Goal: Information Seeking & Learning: Learn about a topic

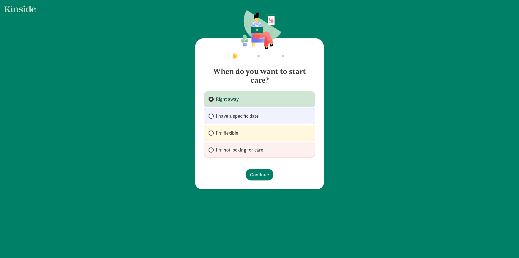
click at [232, 134] on span "I'm flexible" at bounding box center [227, 133] width 22 height 7
click at [212, 134] on input "I'm flexible" at bounding box center [211, 133] width 4 height 4
radio input "true"
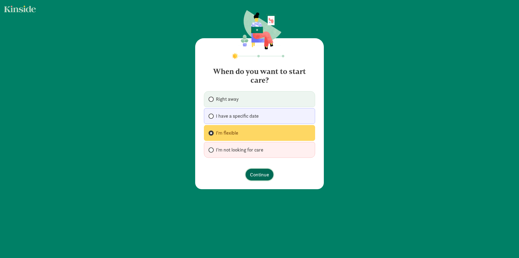
click at [267, 175] on span "Continue" at bounding box center [259, 174] width 19 height 7
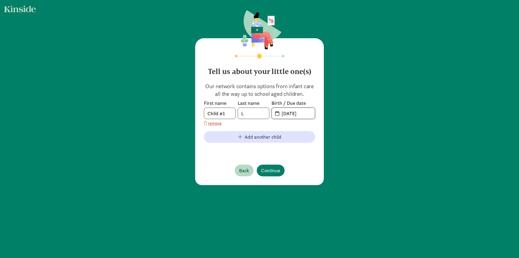
click at [298, 114] on input "08-28-2025" at bounding box center [296, 113] width 37 height 11
click at [277, 115] on span "20-25-0828" at bounding box center [293, 113] width 43 height 11
drag, startPoint x: 311, startPoint y: 115, endPoint x: 188, endPoint y: 100, distance: 124.7
click at [188, 100] on div "Tell us about your little one(s) Our network contains options from infant care …" at bounding box center [259, 98] width 519 height 196
type input "1"
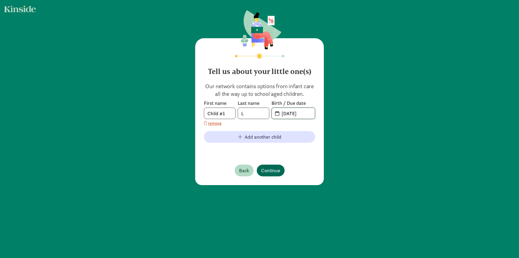
type input "01-01-2023"
click at [274, 169] on span "Continue" at bounding box center [270, 170] width 19 height 7
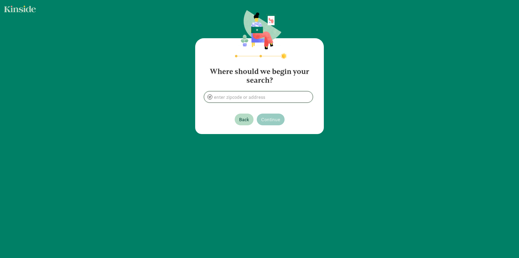
click at [265, 97] on input at bounding box center [258, 96] width 109 height 11
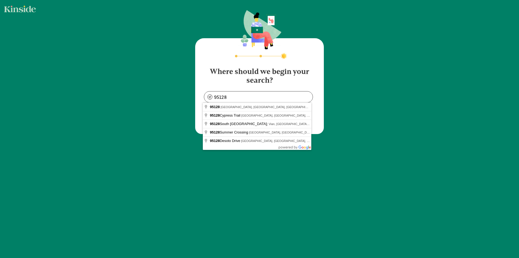
click at [376, 83] on div "Where should we begin your search? 95128 Back Continue" at bounding box center [259, 72] width 519 height 145
click at [234, 97] on input "95128" at bounding box center [258, 96] width 109 height 11
type input "San Jose, CA 95128, USA"
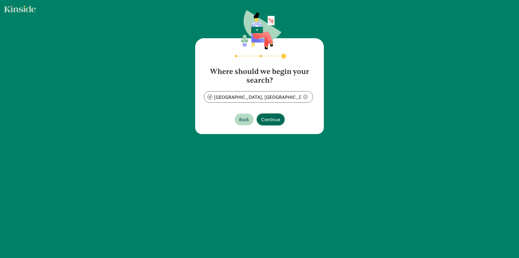
click at [268, 121] on span "Continue" at bounding box center [270, 119] width 19 height 7
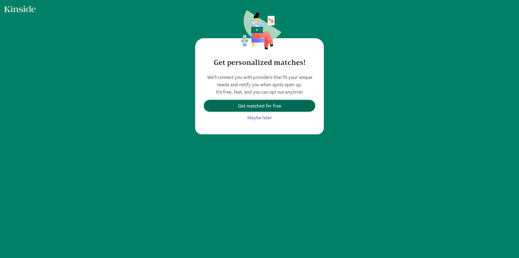
click at [257, 105] on span "Get matched for free" at bounding box center [259, 105] width 43 height 7
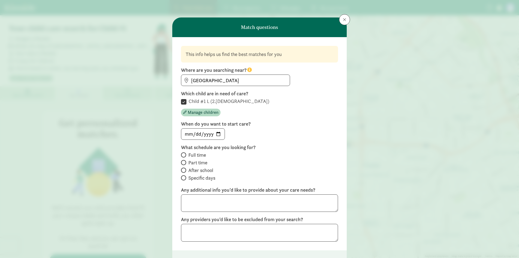
click at [191, 156] on span "Full time" at bounding box center [197, 155] width 18 height 7
click at [185, 156] on input "Full time" at bounding box center [183, 155] width 4 height 4
radio input "true"
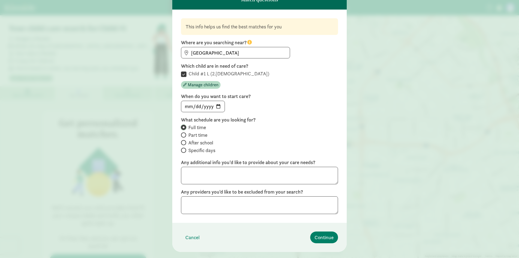
scroll to position [39, 0]
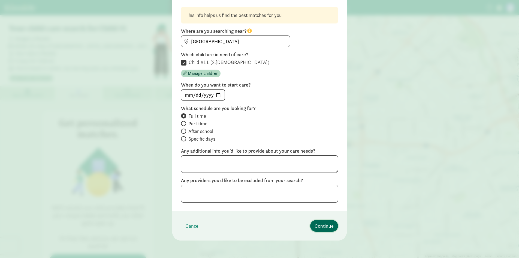
click at [325, 223] on span "Continue" at bounding box center [324, 225] width 19 height 7
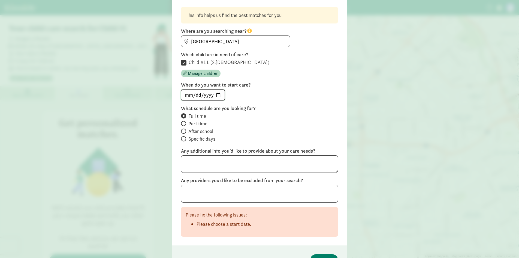
click at [217, 97] on input "date" at bounding box center [202, 94] width 43 height 11
type input "2026-04-27"
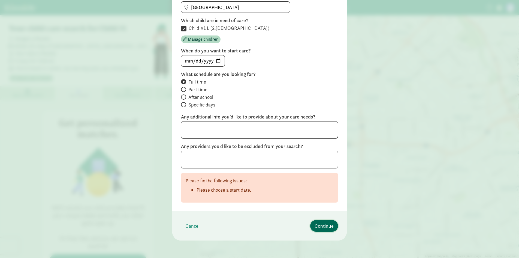
click at [322, 224] on span "Continue" at bounding box center [324, 225] width 19 height 7
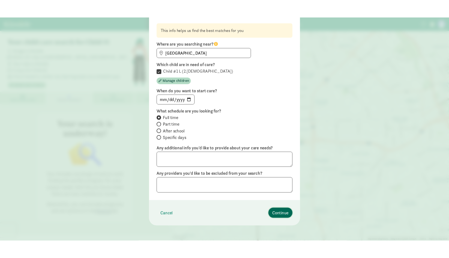
scroll to position [0, 0]
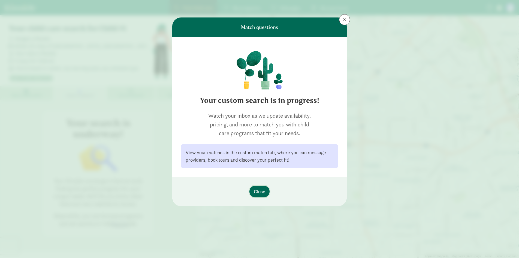
click at [261, 193] on span "Close" at bounding box center [259, 191] width 11 height 7
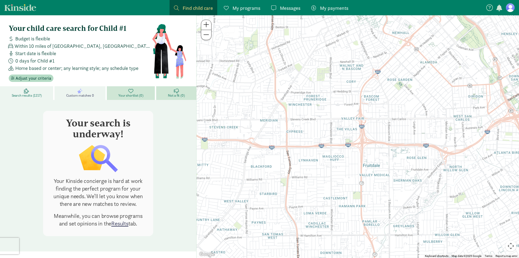
click at [41, 88] on link "Search results (1217)" at bounding box center [27, 93] width 55 height 14
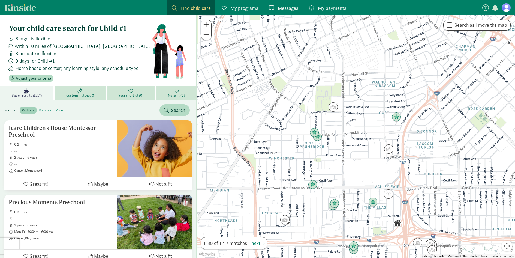
drag, startPoint x: 370, startPoint y: 39, endPoint x: 355, endPoint y: 124, distance: 86.6
click at [355, 124] on div at bounding box center [356, 136] width 319 height 242
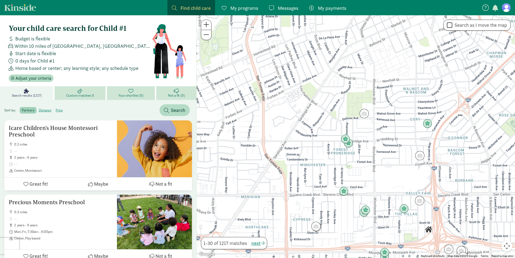
drag, startPoint x: 333, startPoint y: 127, endPoint x: 368, endPoint y: 133, distance: 35.5
click at [368, 133] on div at bounding box center [356, 136] width 319 height 242
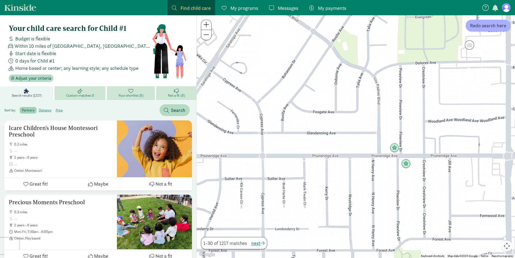
drag, startPoint x: 328, startPoint y: 136, endPoint x: 418, endPoint y: 146, distance: 90.1
click at [418, 146] on div at bounding box center [356, 136] width 319 height 242
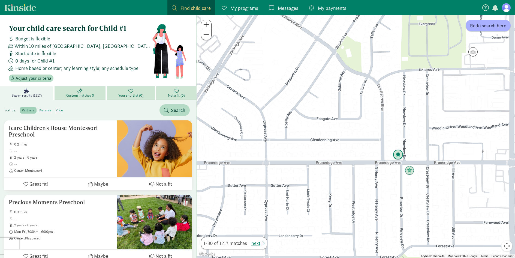
click at [400, 155] on img "Click to see details" at bounding box center [398, 154] width 10 height 10
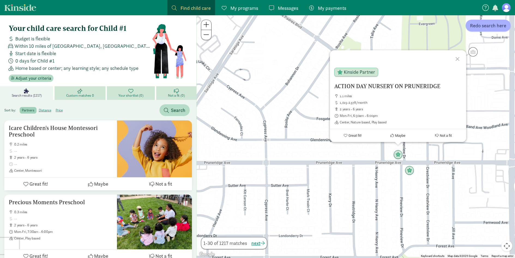
click at [457, 58] on div at bounding box center [459, 58] width 16 height 16
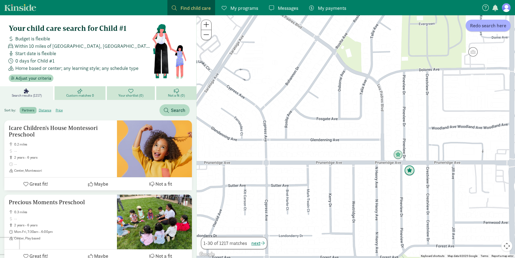
click at [412, 174] on img "Click to see details" at bounding box center [409, 170] width 10 height 10
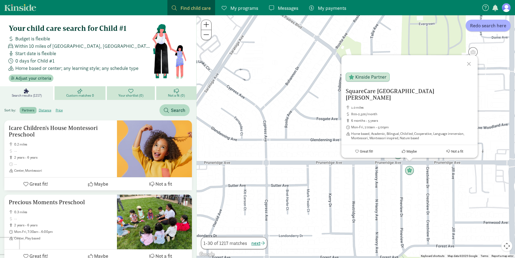
click at [469, 70] on div at bounding box center [470, 63] width 16 height 16
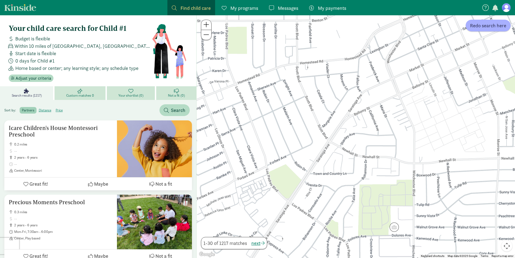
drag, startPoint x: 362, startPoint y: 41, endPoint x: 367, endPoint y: 187, distance: 146.0
click at [367, 189] on div at bounding box center [356, 136] width 319 height 242
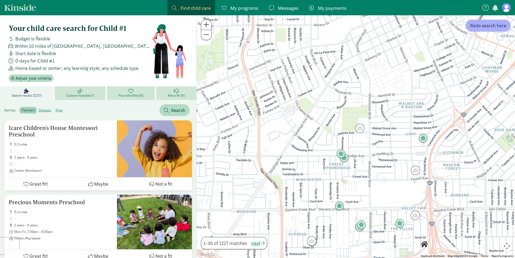
drag, startPoint x: 425, startPoint y: 163, endPoint x: 404, endPoint y: 85, distance: 80.8
click at [404, 85] on div at bounding box center [356, 136] width 319 height 242
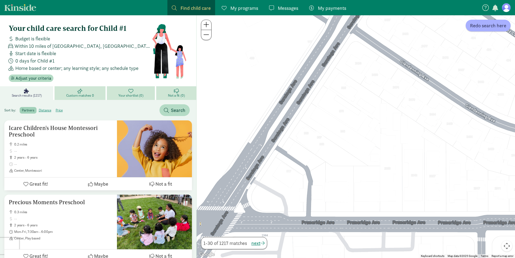
drag, startPoint x: 248, startPoint y: 170, endPoint x: 329, endPoint y: 128, distance: 91.4
click at [361, 100] on div at bounding box center [356, 136] width 319 height 242
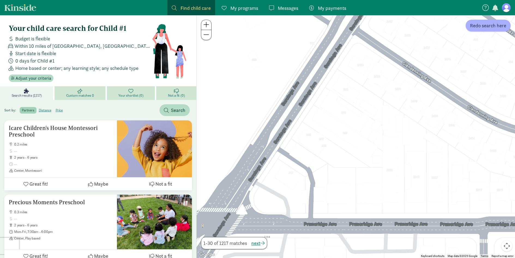
click at [320, 139] on div at bounding box center [356, 136] width 319 height 242
click at [331, 118] on div at bounding box center [356, 136] width 319 height 242
click at [331, 98] on div at bounding box center [356, 136] width 319 height 242
click at [239, 12] on link "My programs Programs" at bounding box center [239, 7] width 45 height 15
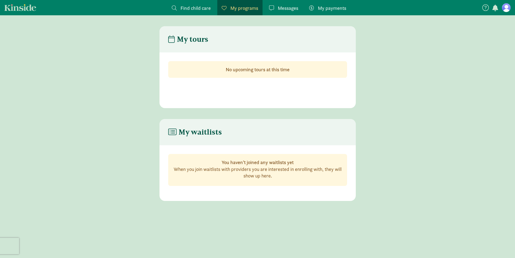
click at [289, 6] on span "Messages" at bounding box center [288, 7] width 20 height 7
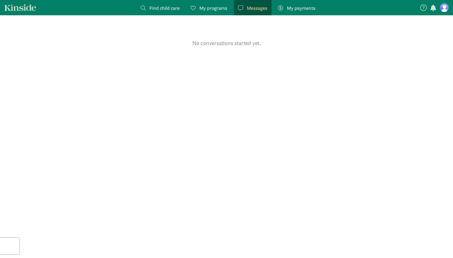
drag, startPoint x: 163, startPoint y: 8, endPoint x: 232, endPoint y: 10, distance: 68.7
click at [164, 8] on span "Find child care" at bounding box center [164, 7] width 30 height 7
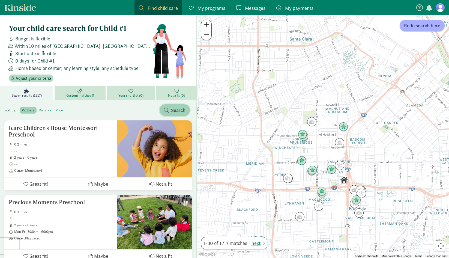
click at [181, 109] on span "Search" at bounding box center [178, 109] width 14 height 7
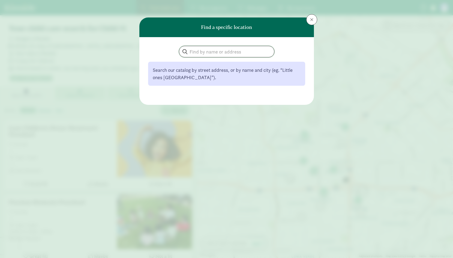
click at [206, 50] on input "search" at bounding box center [226, 51] width 95 height 11
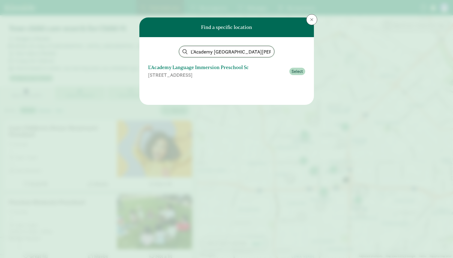
type input "L'Academy Santa Clara"
click at [222, 68] on div "L'Academy Language Immersion Preschool Sc" at bounding box center [217, 67] width 138 height 7
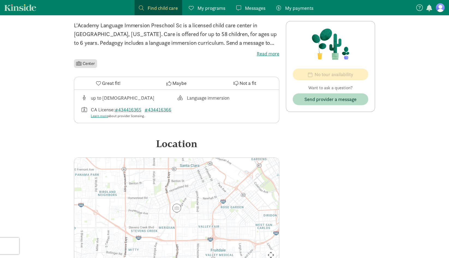
scroll to position [73, 0]
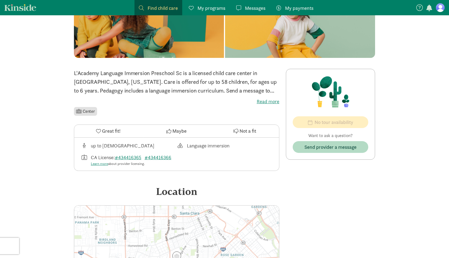
click at [269, 98] on label "Read more" at bounding box center [176, 101] width 205 height 7
click at [0, 0] on input "Read more" at bounding box center [0, 0] width 0 height 0
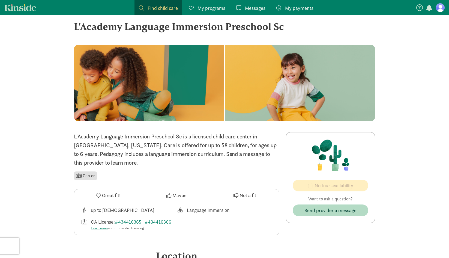
scroll to position [0, 0]
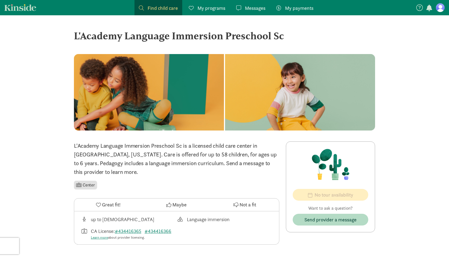
click at [27, 9] on link "Kinside" at bounding box center [20, 7] width 32 height 7
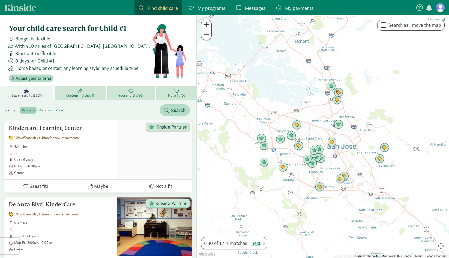
click at [59, 109] on label "price" at bounding box center [58, 110] width 11 height 7
click at [56, 108] on input "price" at bounding box center [56, 108] width 0 height 0
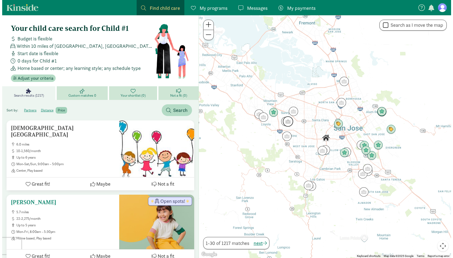
scroll to position [27, 0]
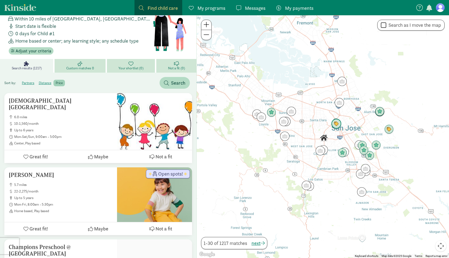
click at [336, 124] on img "Click to see details" at bounding box center [336, 124] width 10 height 10
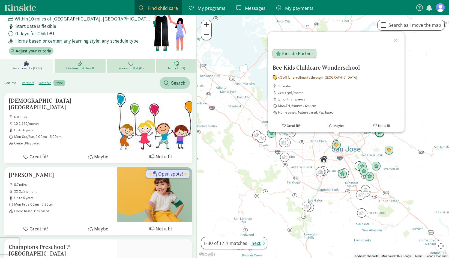
click at [400, 44] on div at bounding box center [397, 40] width 16 height 16
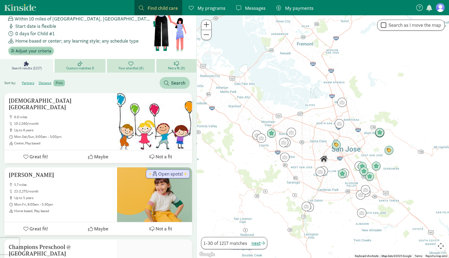
click at [28, 52] on span "Adjust your criteria" at bounding box center [34, 51] width 36 height 7
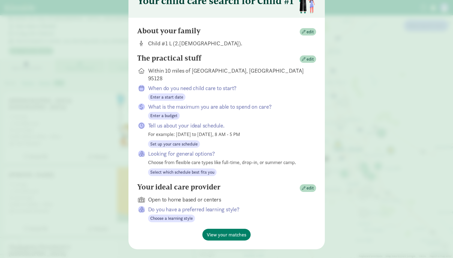
scroll to position [35, 0]
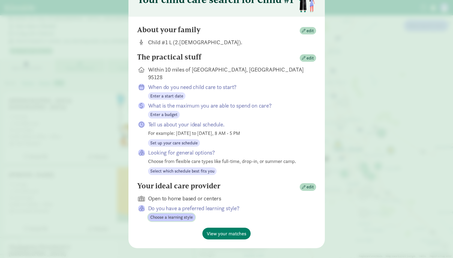
click at [179, 214] on span "Choose a learning style" at bounding box center [171, 217] width 43 height 7
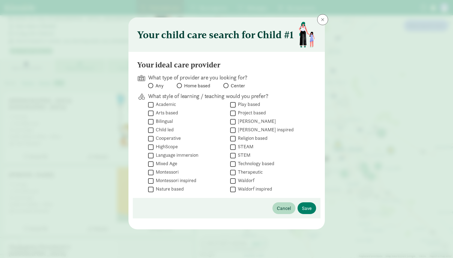
scroll to position [0, 0]
click at [166, 121] on label "Bilingual" at bounding box center [163, 121] width 19 height 7
click at [154, 121] on input "Bilingual" at bounding box center [150, 121] width 5 height 7
checkbox input "true"
click at [149, 154] on input "Language immersion" at bounding box center [150, 155] width 5 height 7
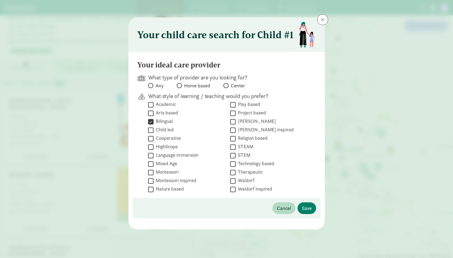
checkbox input "true"
click at [149, 121] on input "Bilingual" at bounding box center [150, 121] width 5 height 7
checkbox input "false"
click at [226, 86] on input "Center" at bounding box center [225, 86] width 4 height 4
radio input "true"
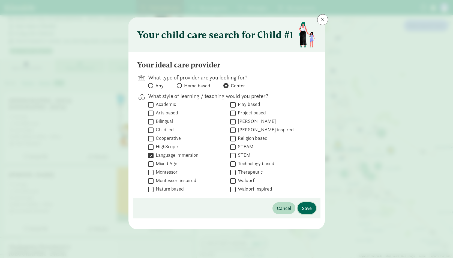
click at [311, 206] on span "Save" at bounding box center [307, 207] width 10 height 7
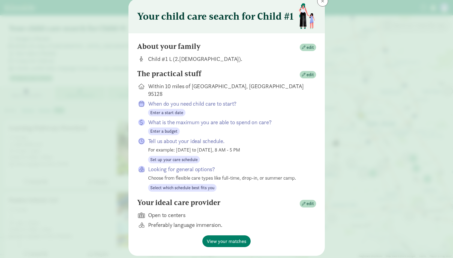
scroll to position [26, 0]
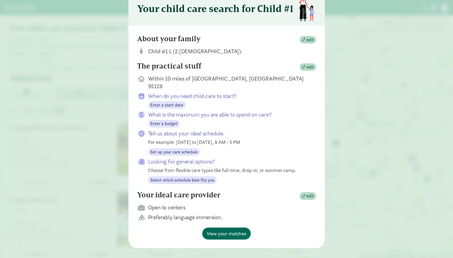
click at [228, 230] on span "View your matches" at bounding box center [227, 233] width 40 height 7
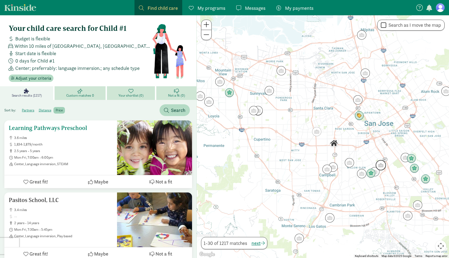
click at [45, 126] on h5 "Learning Pathways Preschool" at bounding box center [61, 128] width 104 height 7
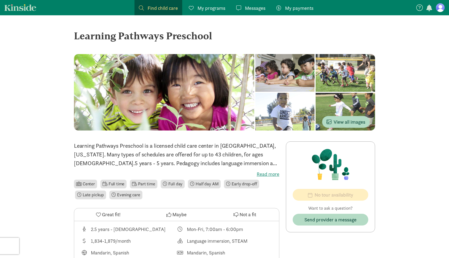
click at [442, 7] on figure at bounding box center [440, 7] width 9 height 9
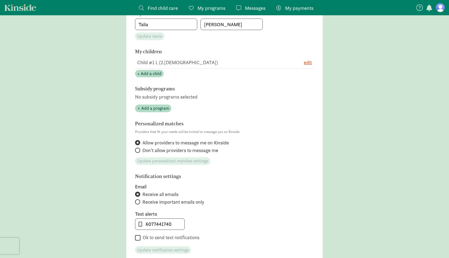
scroll to position [109, 0]
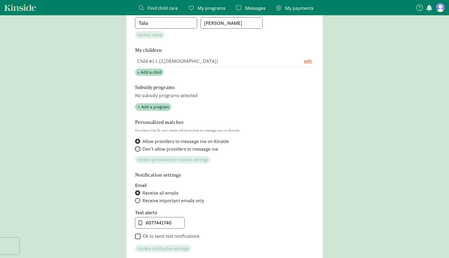
click at [137, 150] on input "Don't allow providers to message me" at bounding box center [137, 149] width 4 height 4
radio input "true"
click at [158, 162] on span "Update personalized matches settings" at bounding box center [172, 159] width 71 height 7
click at [138, 199] on input "Receive important emails only" at bounding box center [137, 201] width 4 height 4
radio input "true"
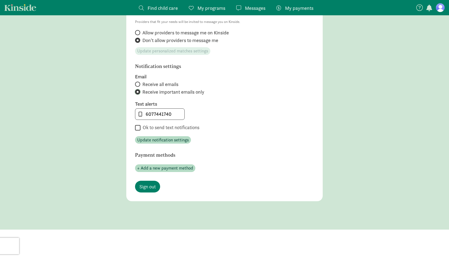
scroll to position [218, 0]
click at [158, 137] on span "Update notification settings" at bounding box center [163, 139] width 52 height 7
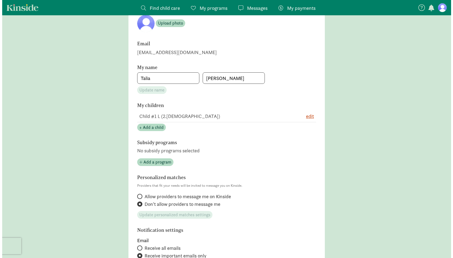
scroll to position [0, 0]
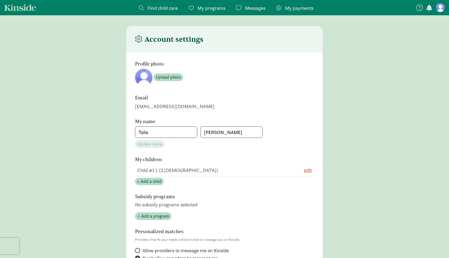
click at [161, 7] on span "Find child care" at bounding box center [163, 7] width 30 height 7
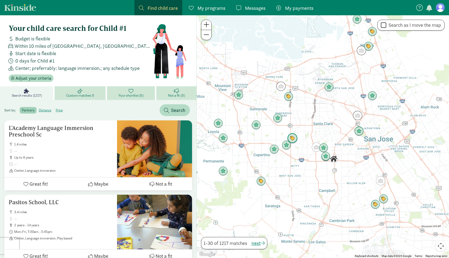
click at [294, 141] on img "Click to see details" at bounding box center [292, 138] width 10 height 10
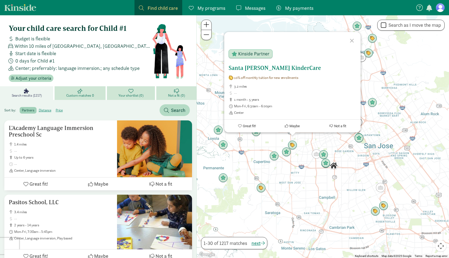
click at [251, 67] on h5 "Santa [PERSON_NAME] KinderCare" at bounding box center [293, 68] width 128 height 7
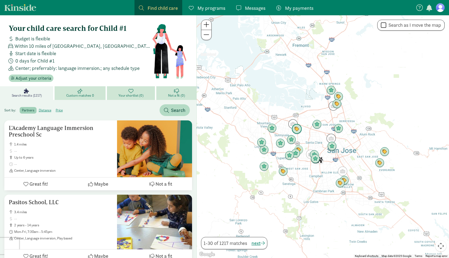
click at [299, 129] on img "Click to see details" at bounding box center [297, 129] width 10 height 10
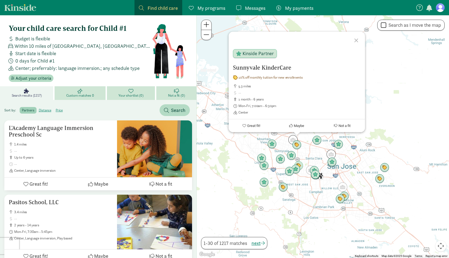
click at [356, 41] on div at bounding box center [357, 40] width 16 height 16
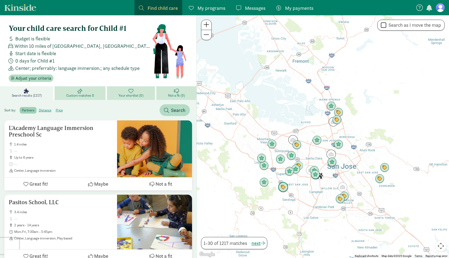
click at [282, 187] on img "Click to see details" at bounding box center [283, 187] width 10 height 10
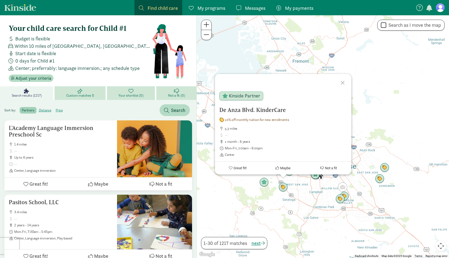
click at [343, 82] on div at bounding box center [343, 82] width 16 height 16
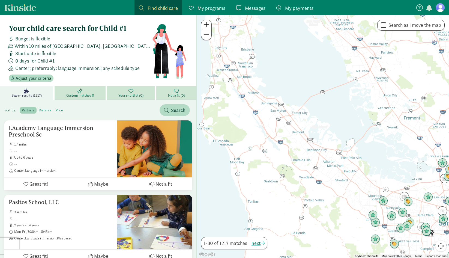
drag, startPoint x: 222, startPoint y: 121, endPoint x: 334, endPoint y: 178, distance: 125.9
click at [334, 178] on div at bounding box center [323, 136] width 252 height 242
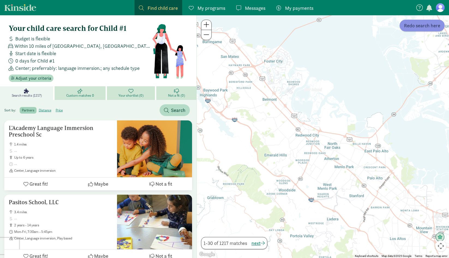
click at [420, 24] on span "Redo search here" at bounding box center [422, 25] width 36 height 7
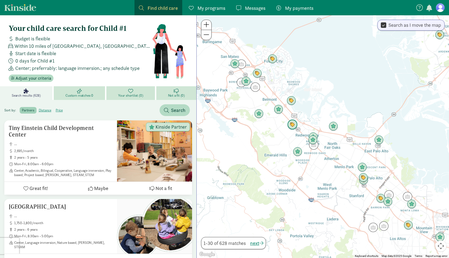
click at [292, 123] on img "Click to see details" at bounding box center [292, 124] width 10 height 10
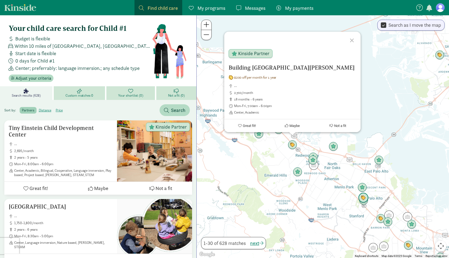
click at [364, 199] on img "Click to see details" at bounding box center [363, 198] width 10 height 10
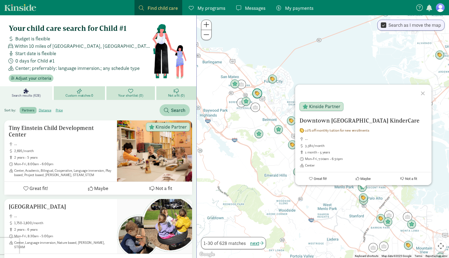
click at [261, 92] on img "Click to see details" at bounding box center [257, 93] width 10 height 10
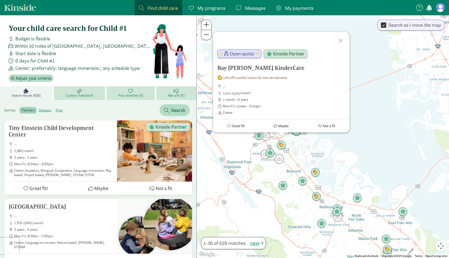
click at [297, 133] on img "Click to see details" at bounding box center [296, 130] width 10 height 10
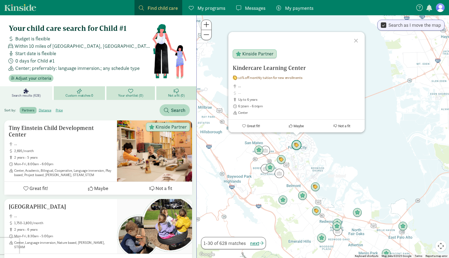
click at [296, 144] on img "Click to see details" at bounding box center [296, 145] width 10 height 10
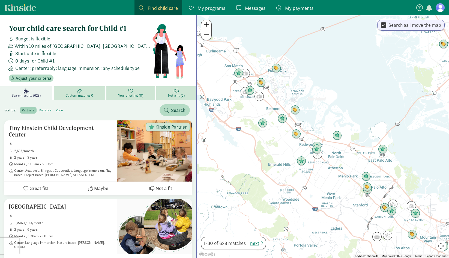
drag, startPoint x: 422, startPoint y: 234, endPoint x: 402, endPoint y: 157, distance: 79.8
click at [402, 157] on div "To navigate, press the arrow keys." at bounding box center [323, 136] width 252 height 242
click at [367, 190] on img "Click to see details" at bounding box center [367, 186] width 10 height 10
